Goal: Information Seeking & Learning: Find specific fact

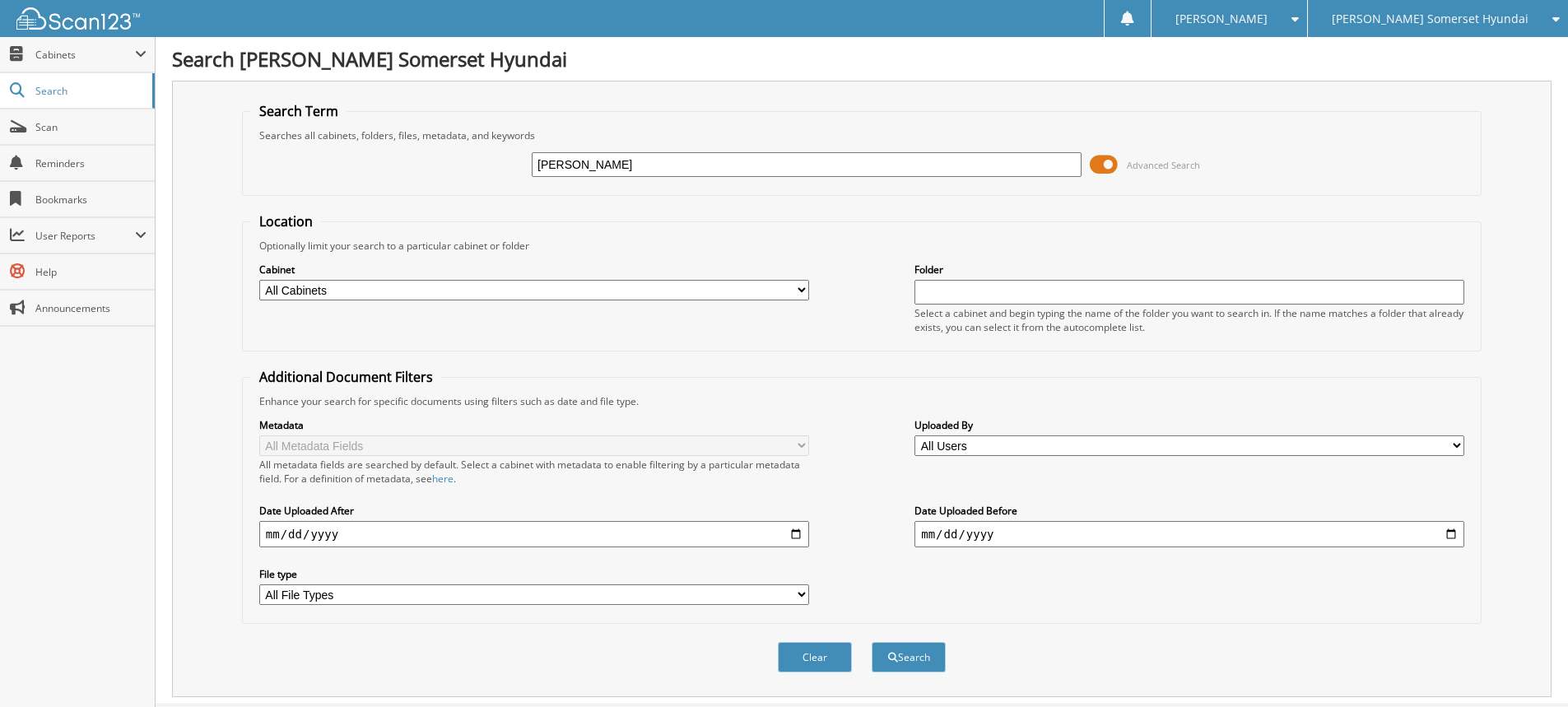
type input "DONOVAN, JOHN"
click at [872, 642] on button "Search" at bounding box center [909, 657] width 74 height 30
drag, startPoint x: 645, startPoint y: 175, endPoint x: 484, endPoint y: 127, distance: 168.0
click at [492, 129] on fieldset "Search Term Searches all cabinets, folders, files, metadata, and keywords DONOV…" at bounding box center [862, 149] width 1240 height 94
type input "GKF43693"
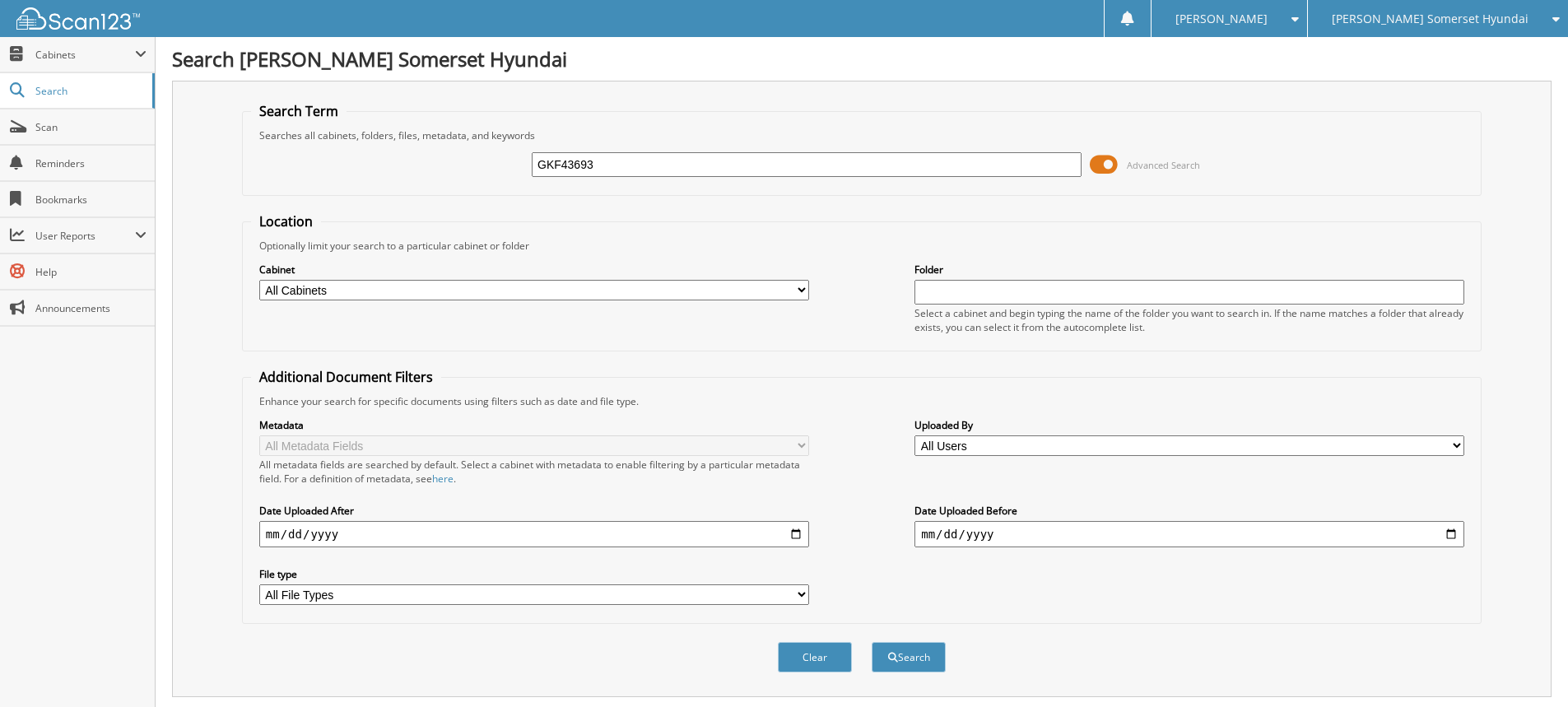
click at [872, 642] on button "Search" at bounding box center [909, 657] width 74 height 30
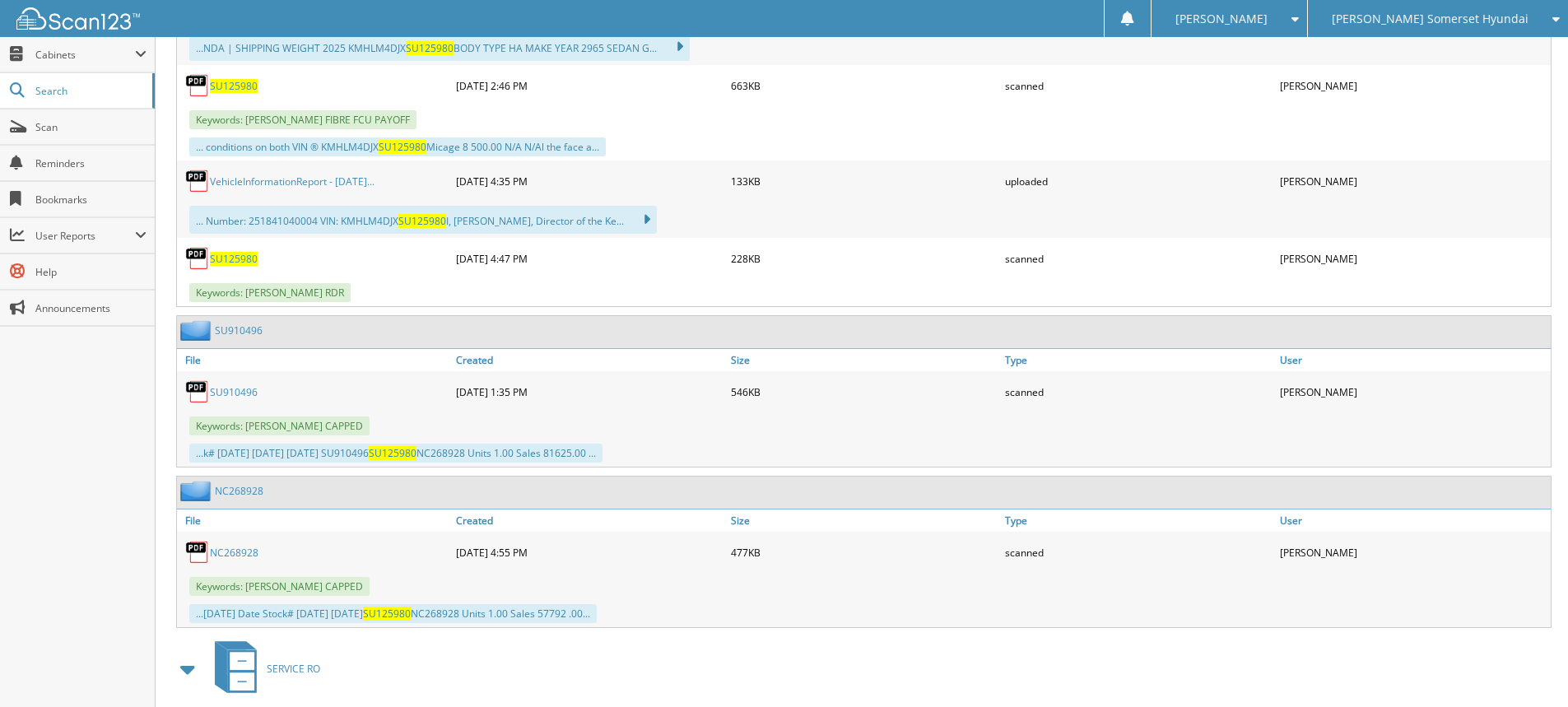
scroll to position [620, 0]
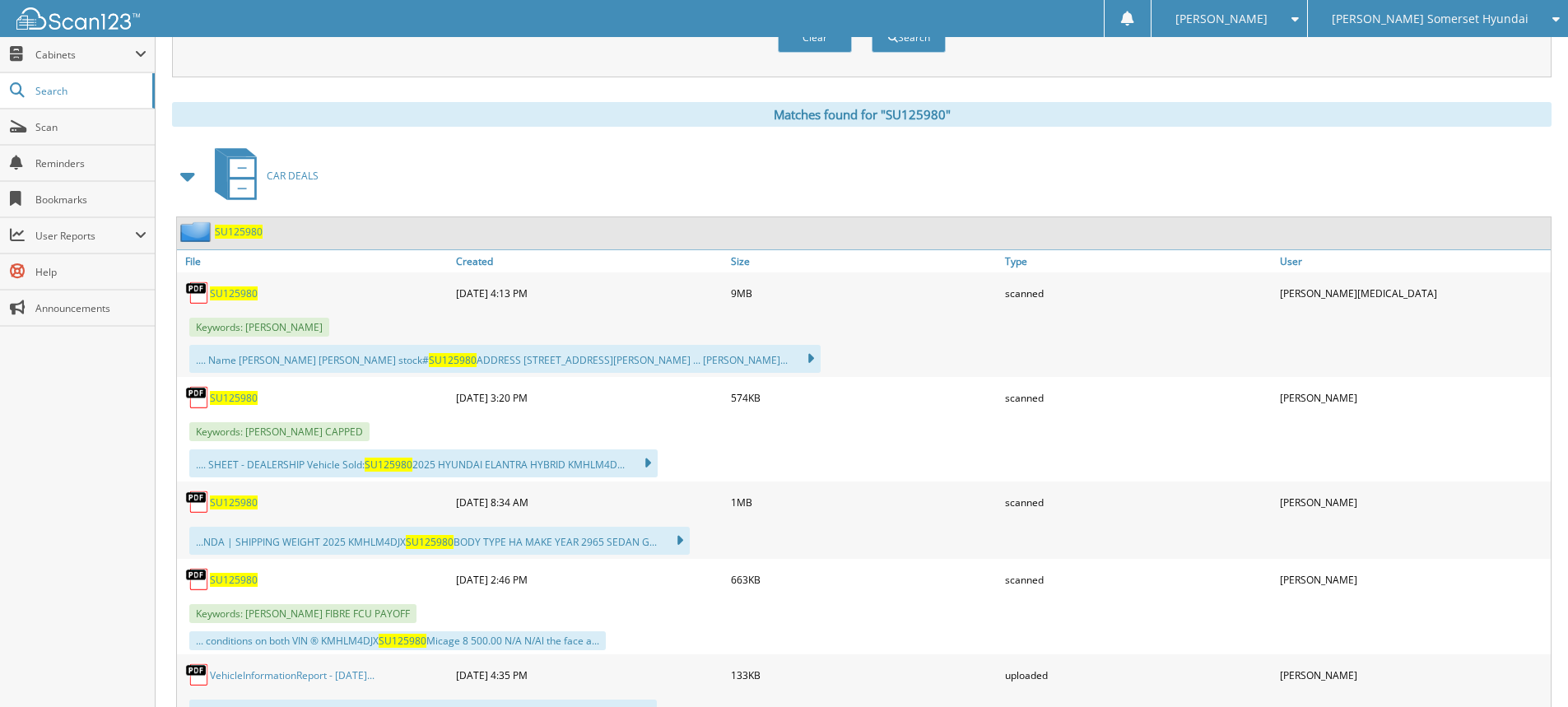
click at [247, 296] on span "SU125980" at bounding box center [234, 293] width 48 height 14
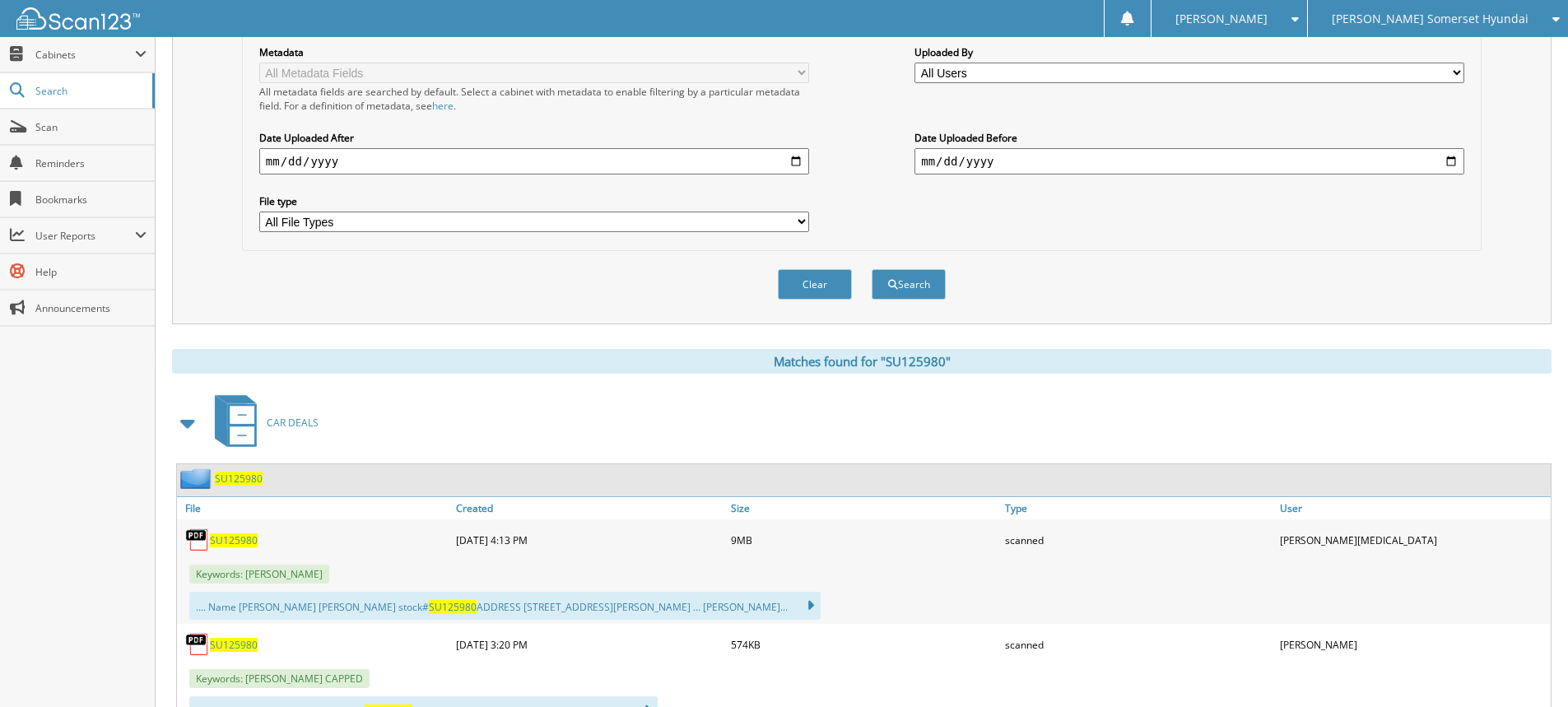
scroll to position [0, 0]
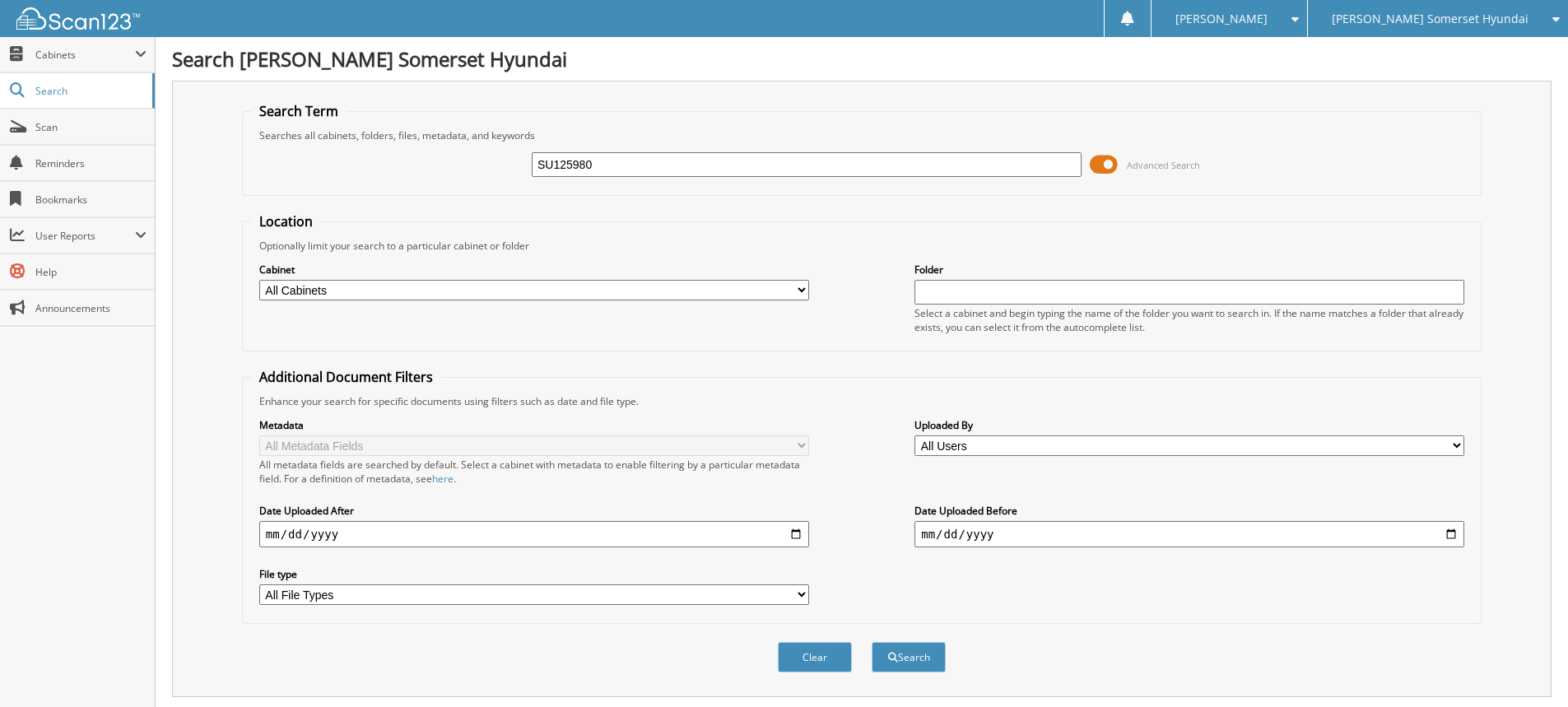
drag, startPoint x: 624, startPoint y: 169, endPoint x: 228, endPoint y: 152, distance: 396.4
click at [284, 160] on div "SU125980 Advanced Search" at bounding box center [862, 165] width 1221 height 45
click at [1428, 14] on span "[PERSON_NAME] Somerset Hyundai" at bounding box center [1430, 18] width 197 height 10
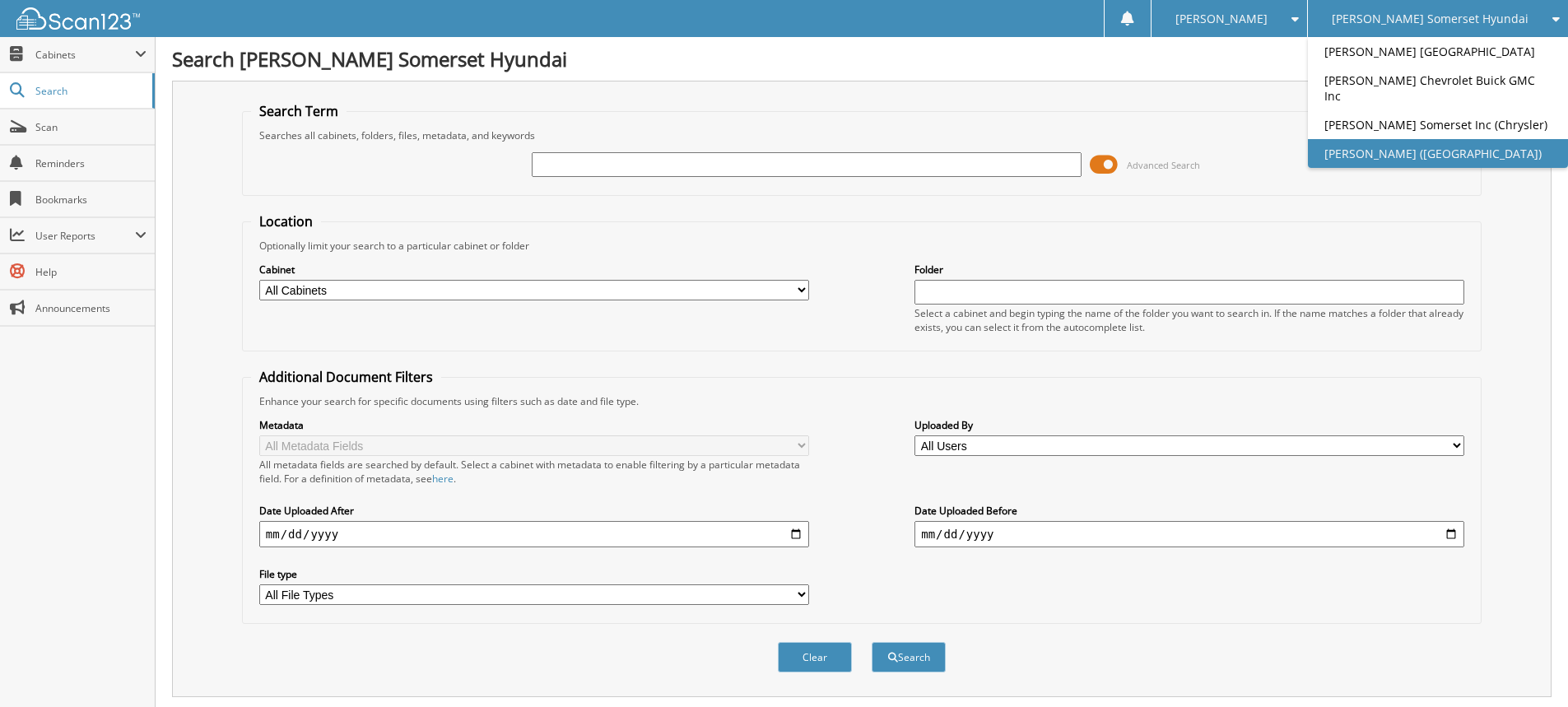
click at [1485, 160] on link "[PERSON_NAME] ([GEOGRAPHIC_DATA])" at bounding box center [1438, 154] width 261 height 29
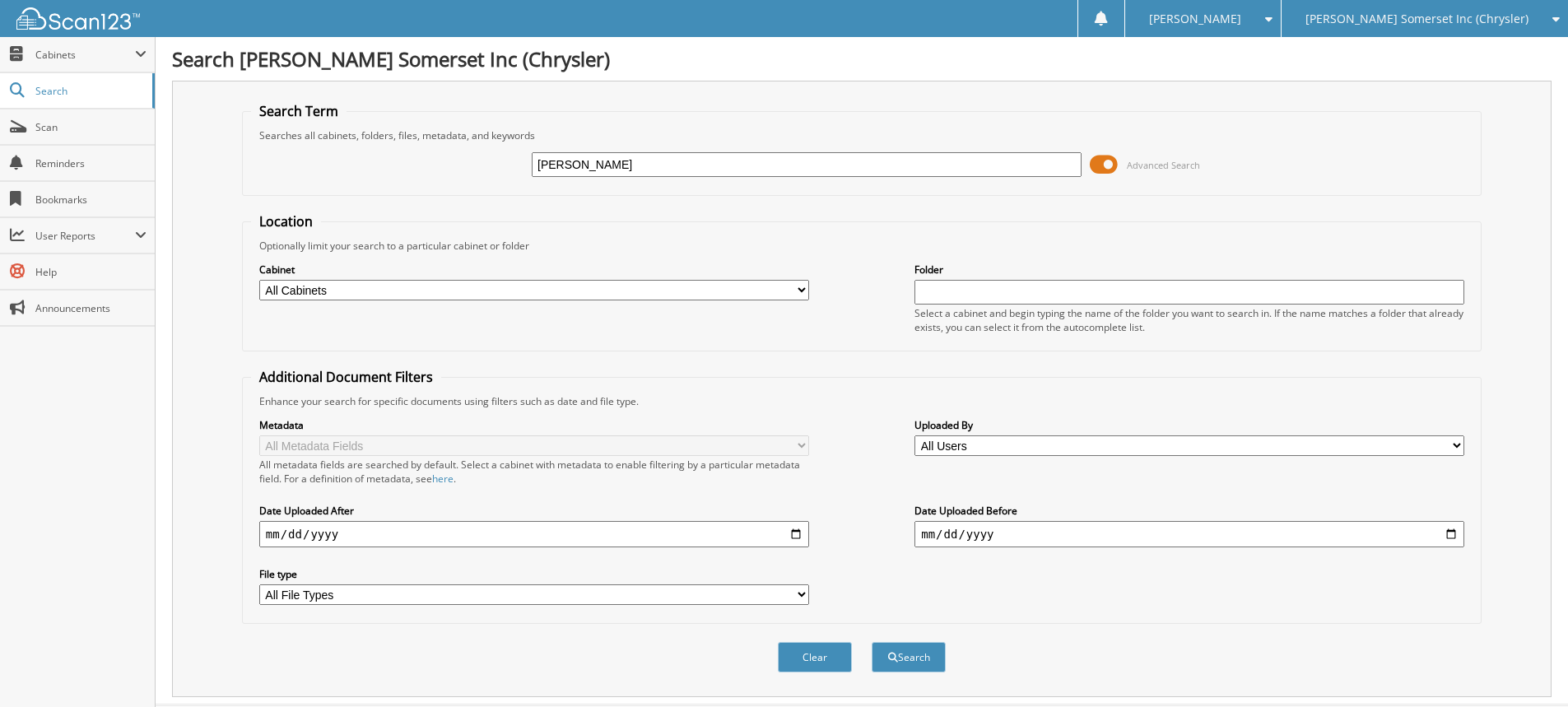
type input "[PERSON_NAME]"
click at [872, 642] on button "Search" at bounding box center [909, 657] width 74 height 30
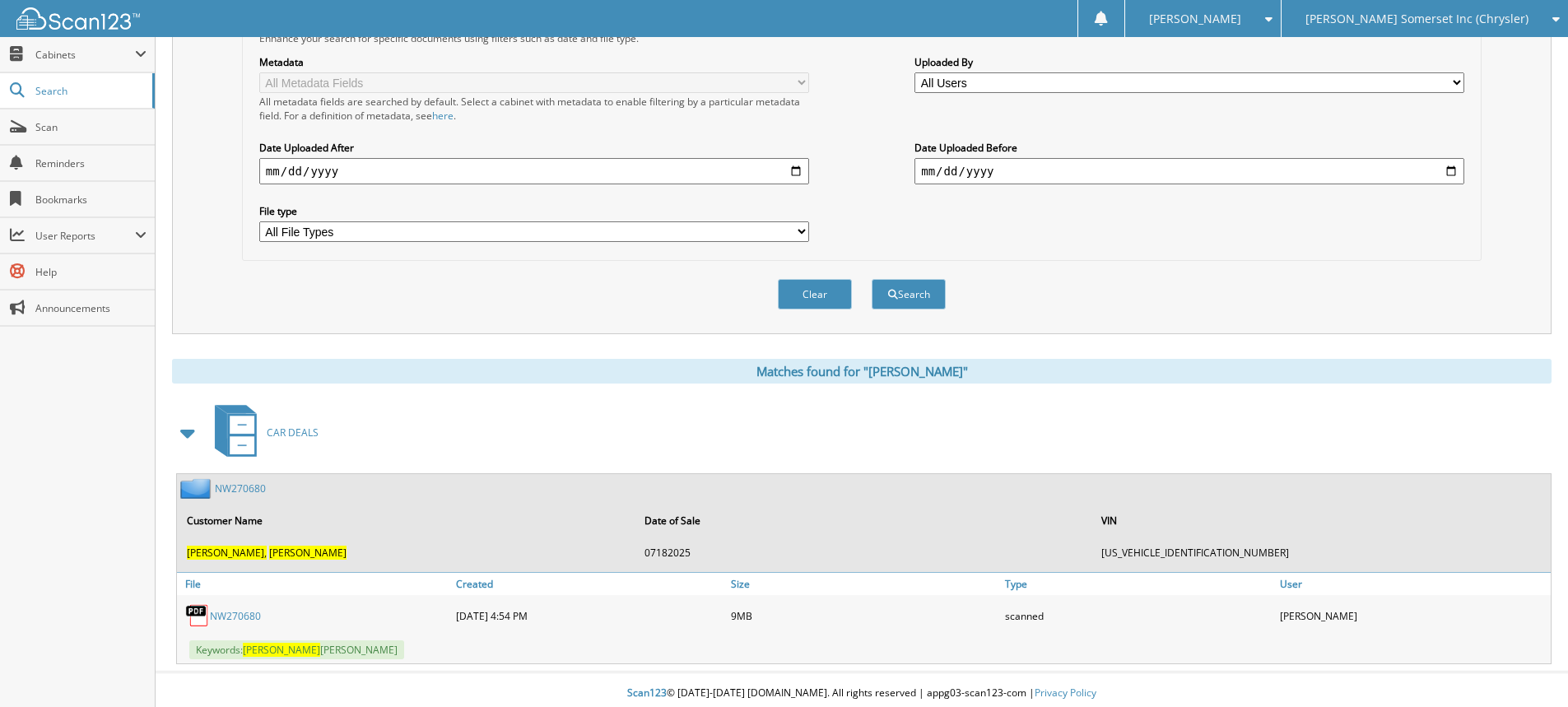
scroll to position [370, 0]
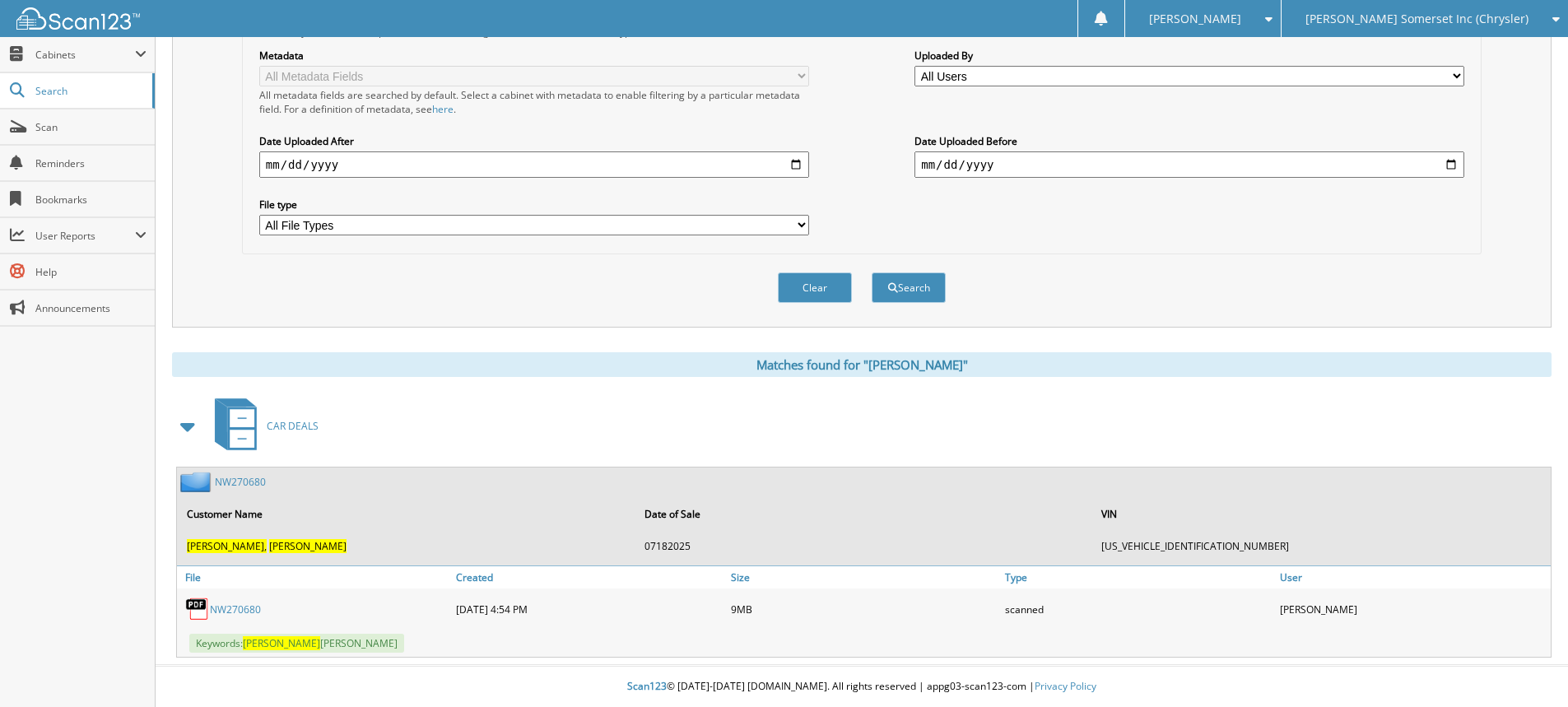
click at [237, 609] on link "NW270680" at bounding box center [236, 609] width 51 height 14
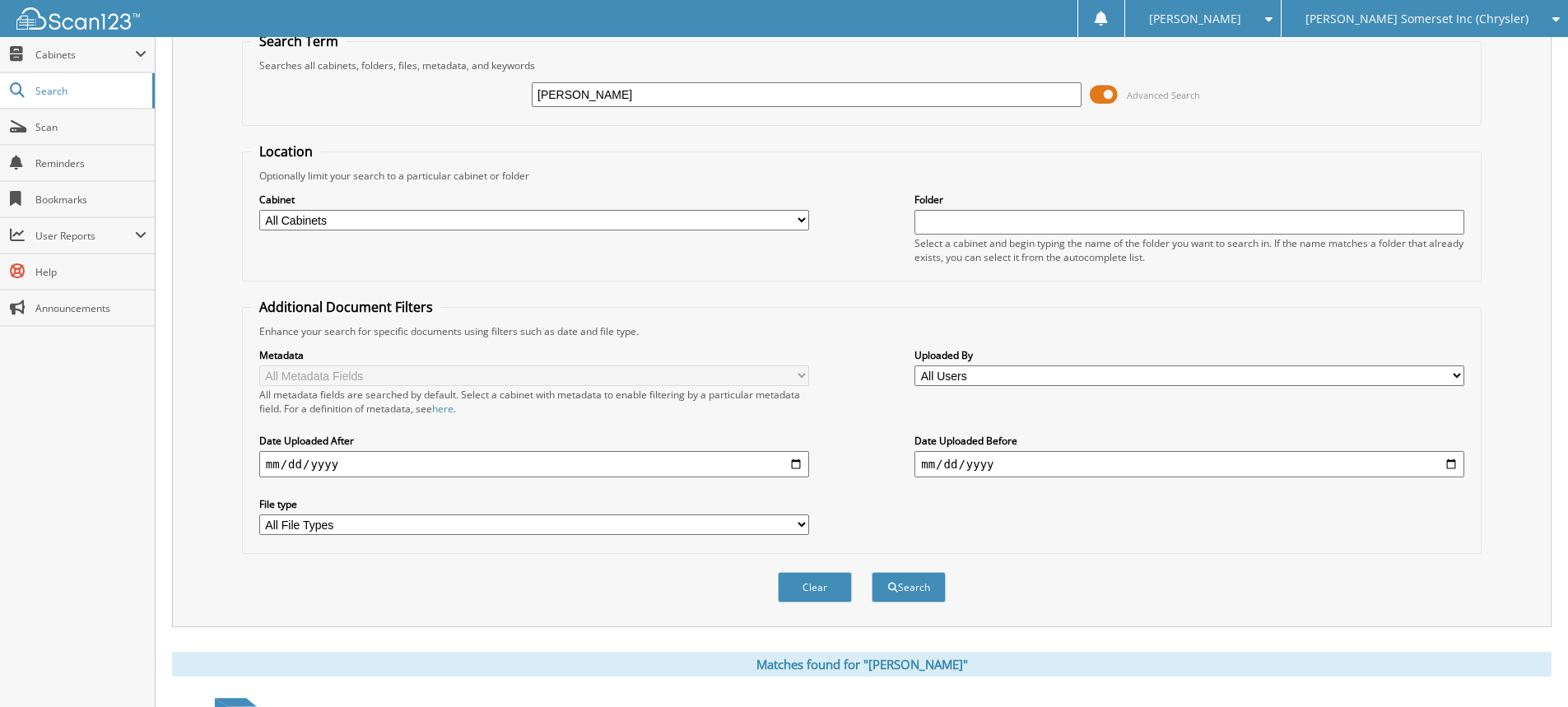
scroll to position [0, 0]
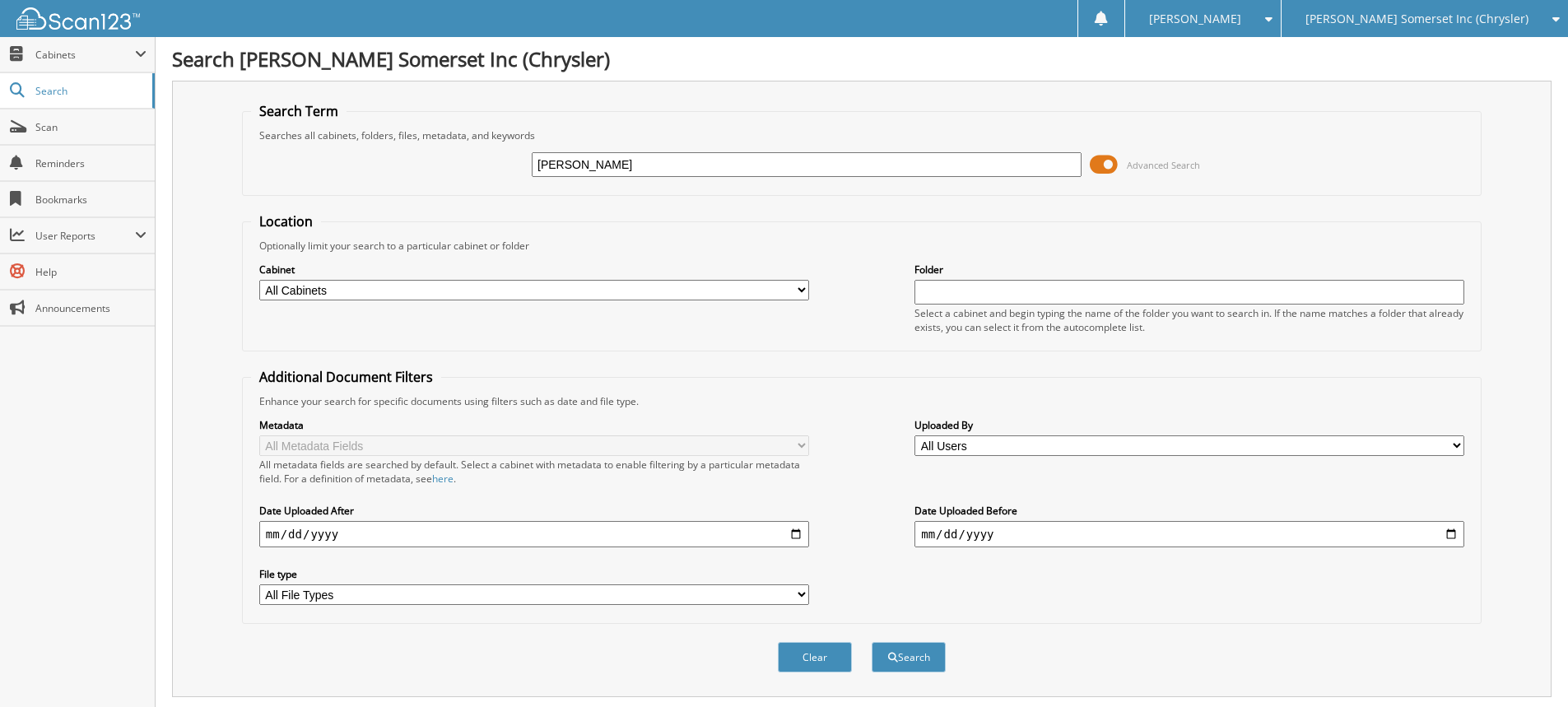
drag, startPoint x: 639, startPoint y: 172, endPoint x: 283, endPoint y: 91, distance: 365.1
click at [283, 91] on div "Search Term Searches all cabinets, folders, files, metadata, and keywords blant…" at bounding box center [861, 389] width 1380 height 616
type input "r8572124"
click at [872, 642] on button "Search" at bounding box center [909, 657] width 74 height 30
type input "k"
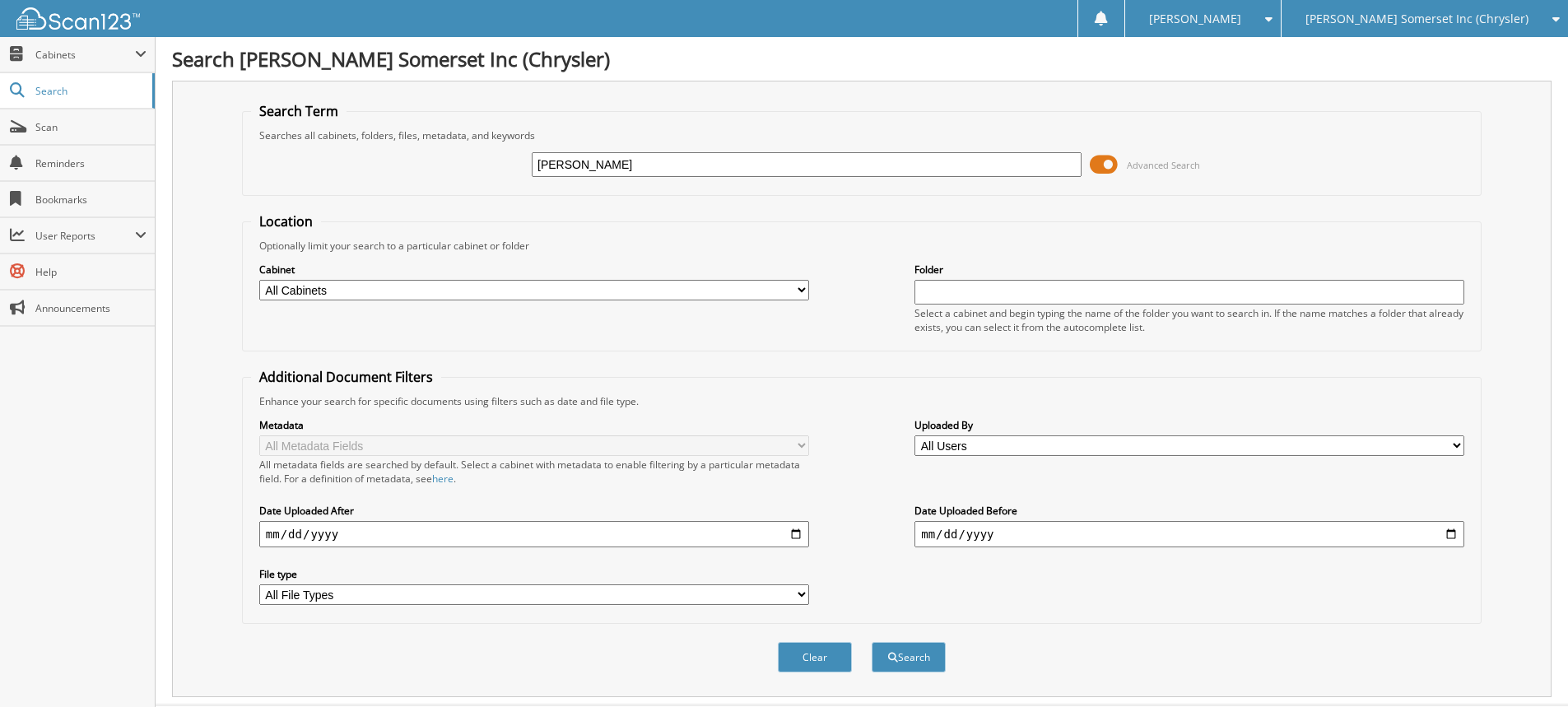
type input "[PERSON_NAME]"
click at [872, 642] on button "Search" at bounding box center [909, 657] width 74 height 30
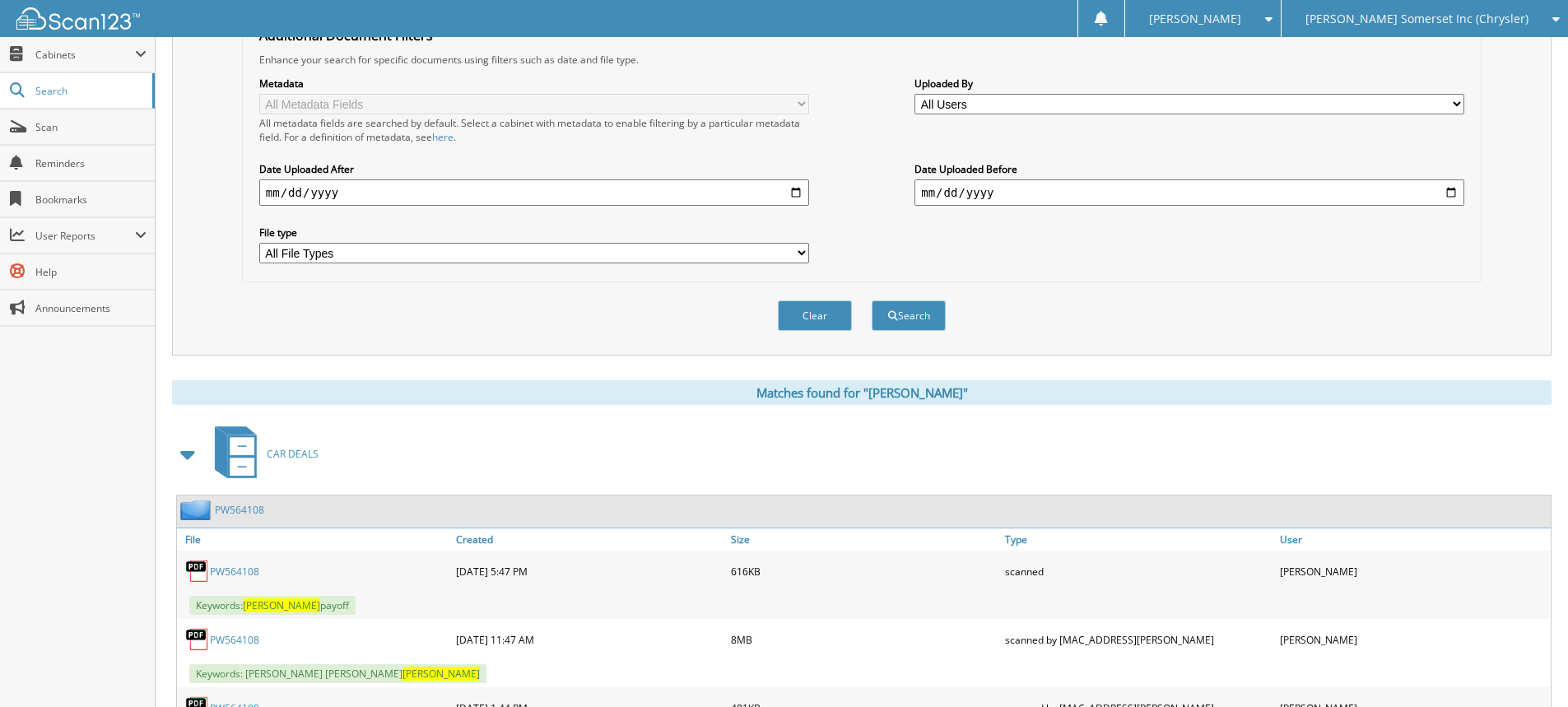
scroll to position [659, 0]
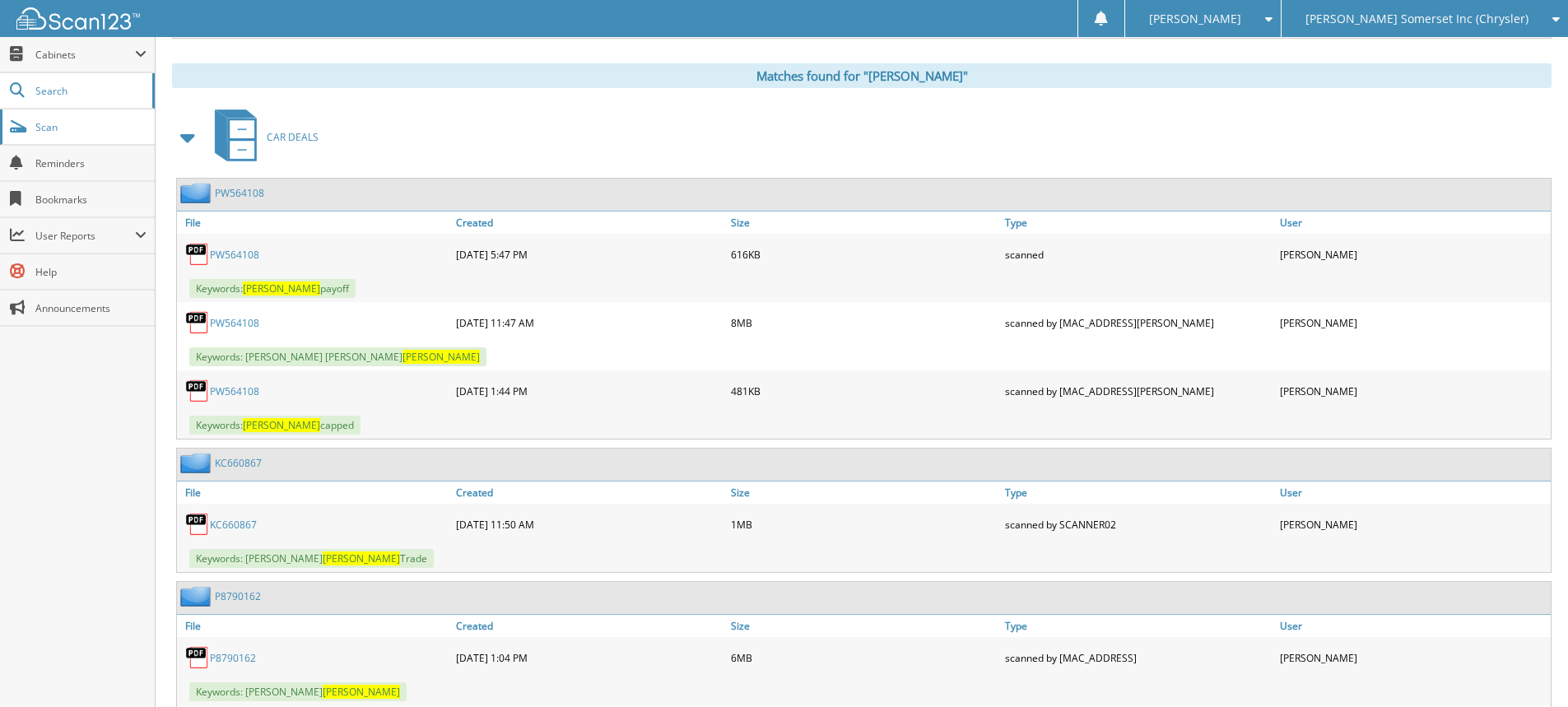
click at [88, 123] on span "Scan" at bounding box center [91, 126] width 112 height 14
